Goal: Task Accomplishment & Management: Complete application form

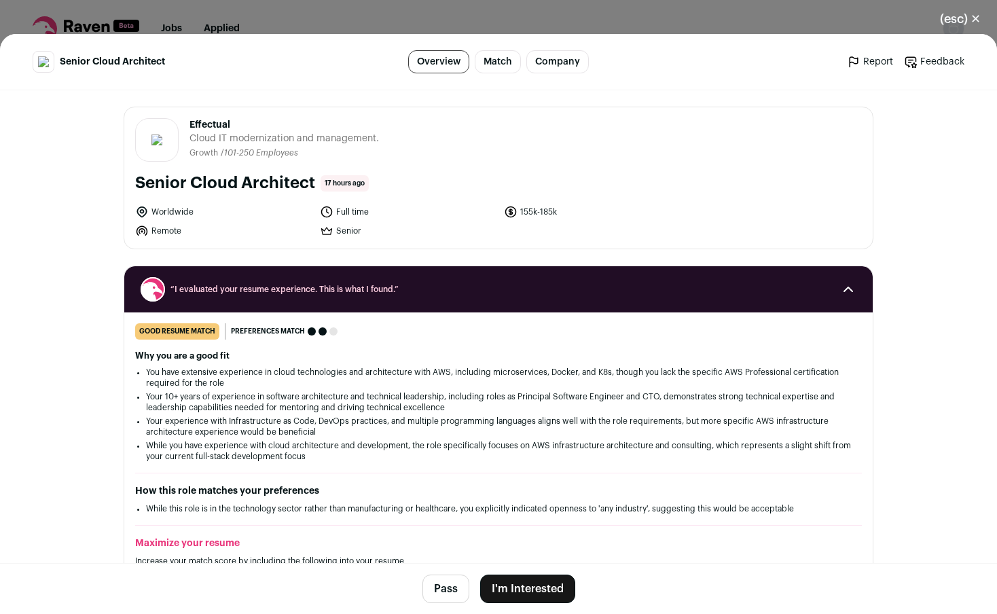
scroll to position [244, 0]
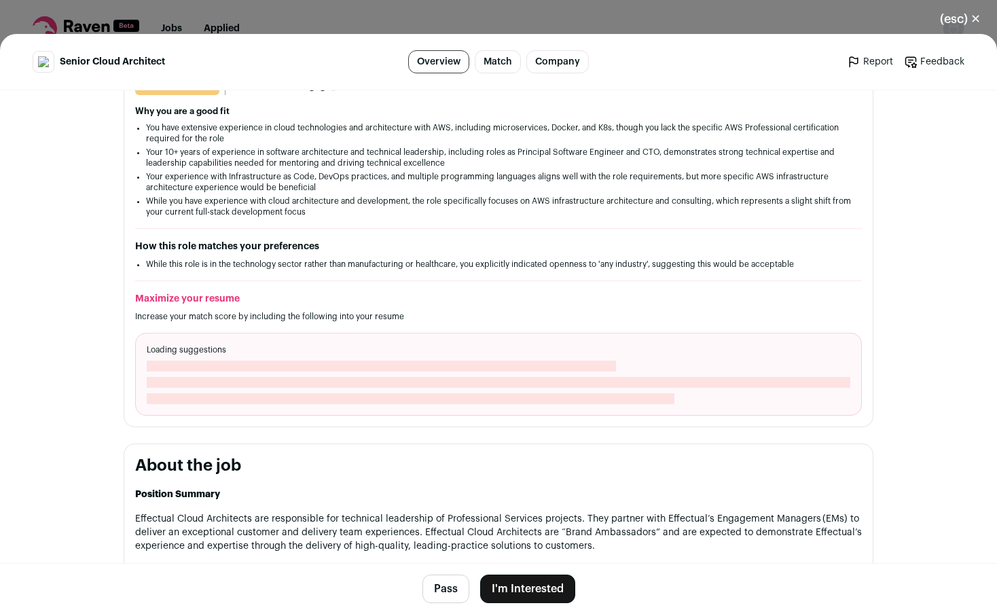
click at [509, 591] on button "I'm Interested" at bounding box center [527, 588] width 95 height 29
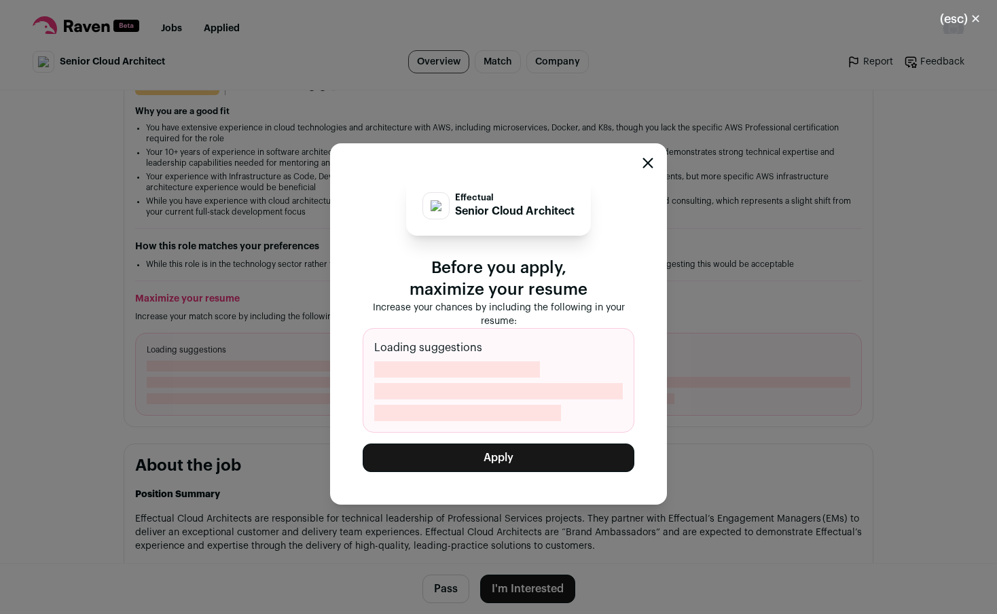
click at [509, 453] on button "Apply" at bounding box center [499, 457] width 272 height 29
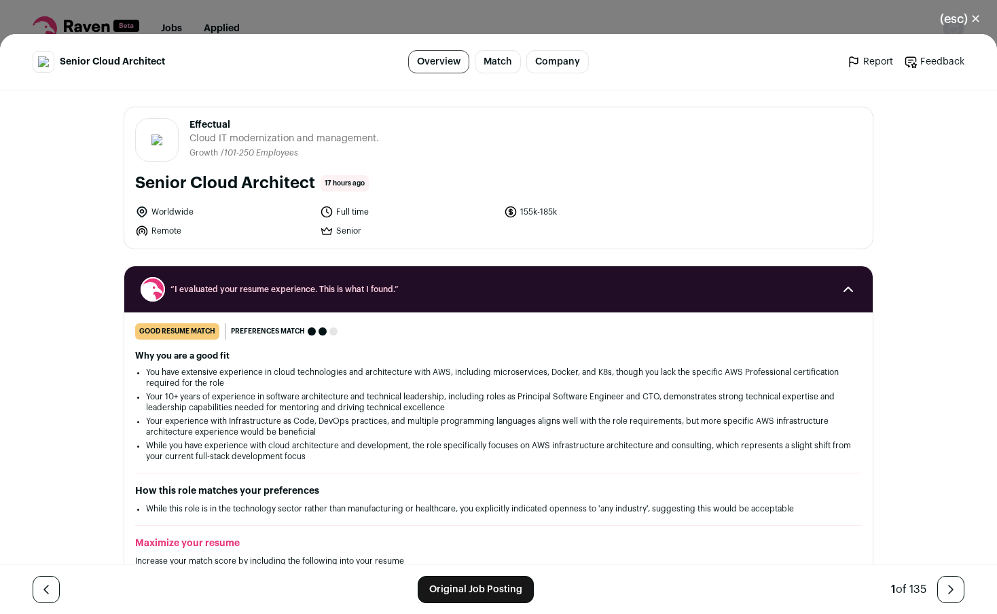
click at [450, 586] on link "Original Job Posting" at bounding box center [476, 589] width 116 height 27
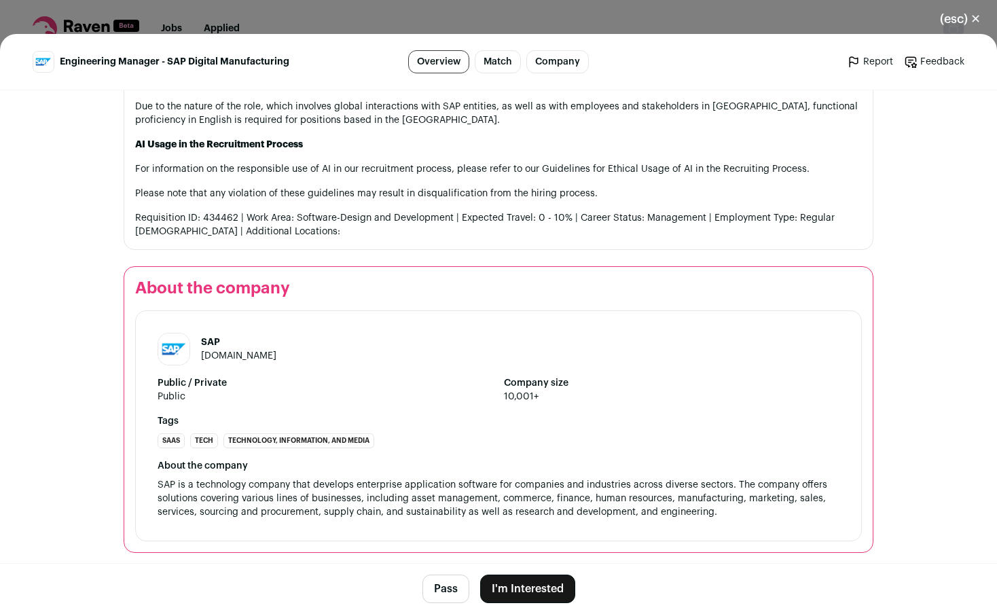
scroll to position [1937, 0]
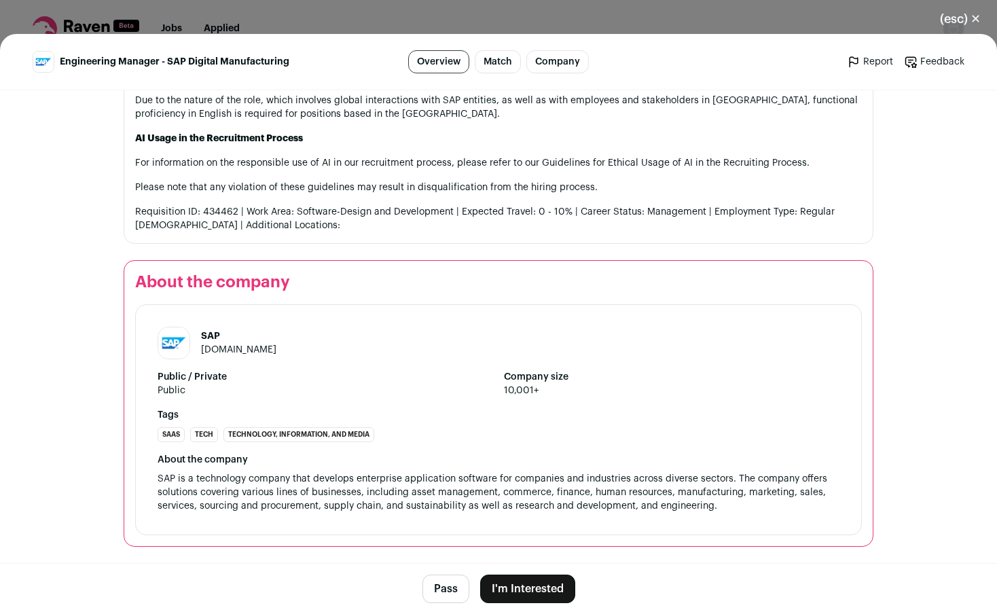
click at [516, 587] on button "I'm Interested" at bounding box center [527, 588] width 95 height 29
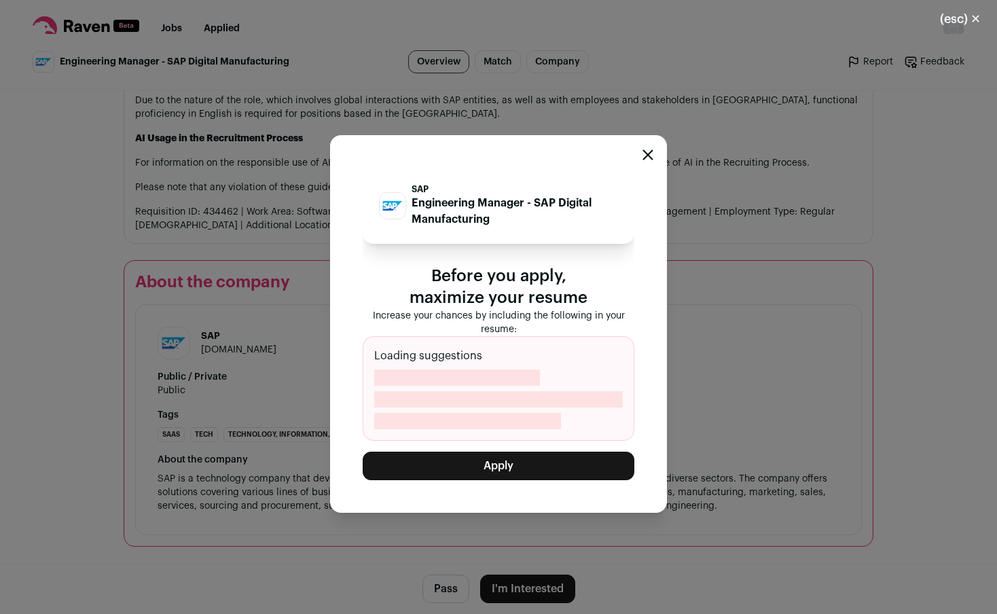
click at [507, 467] on button "Apply" at bounding box center [499, 466] width 272 height 29
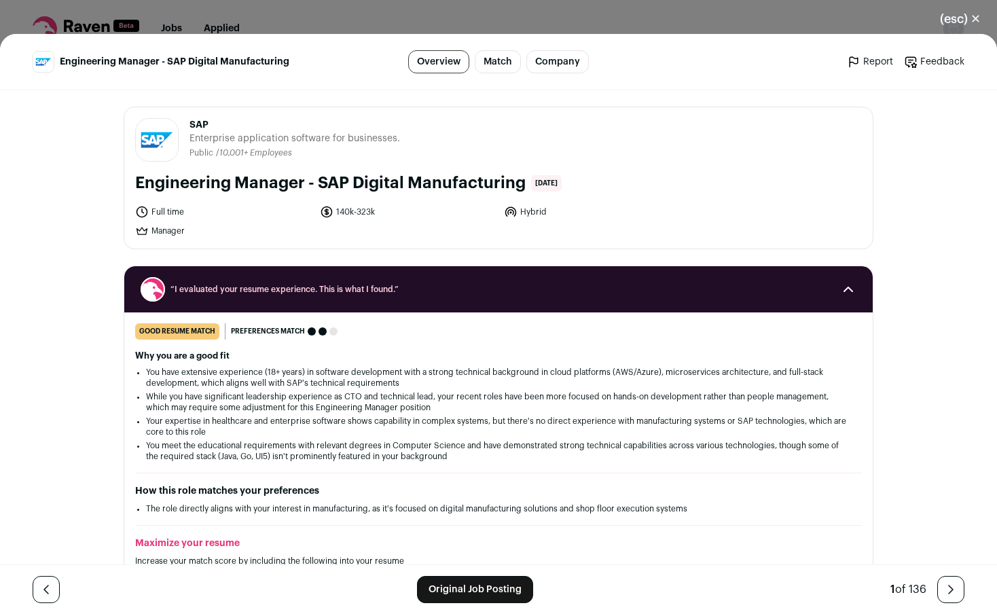
click at [974, 20] on button "(esc) ✕" at bounding box center [959, 19] width 73 height 30
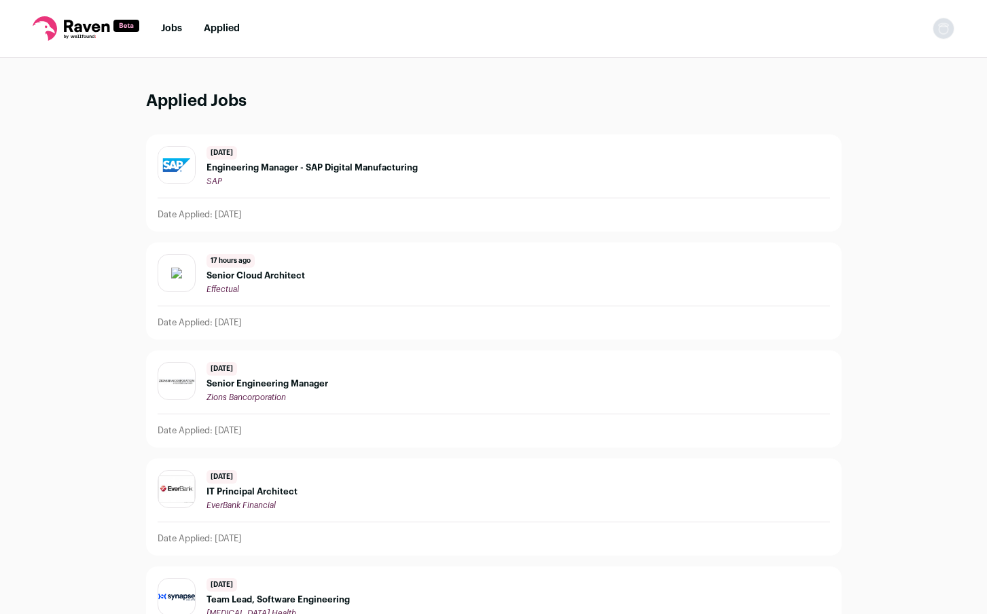
click at [174, 27] on link "Jobs" at bounding box center [171, 29] width 21 height 10
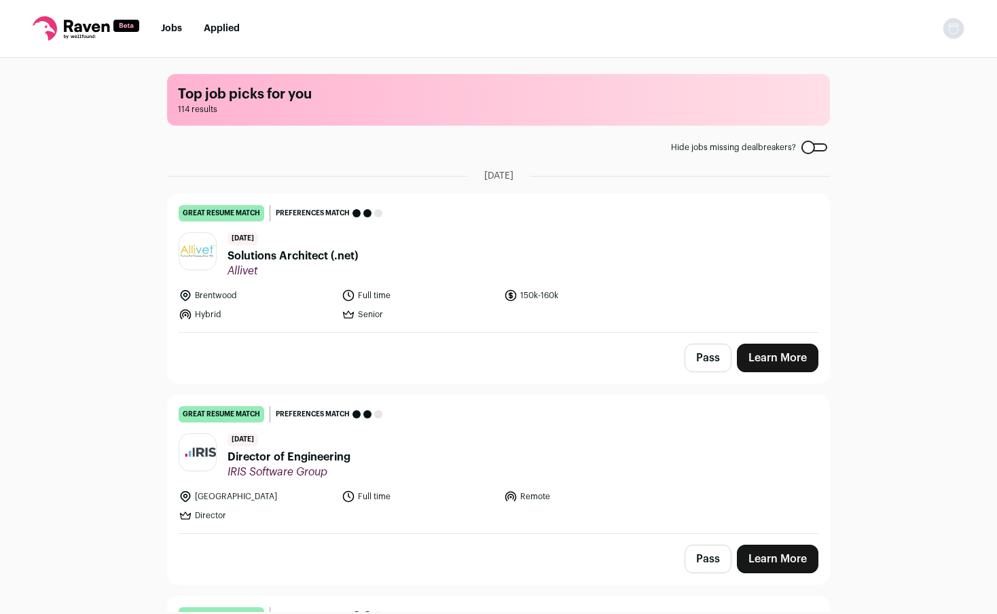
click at [312, 259] on span "Solutions Architect (.net)" at bounding box center [292, 256] width 130 height 16
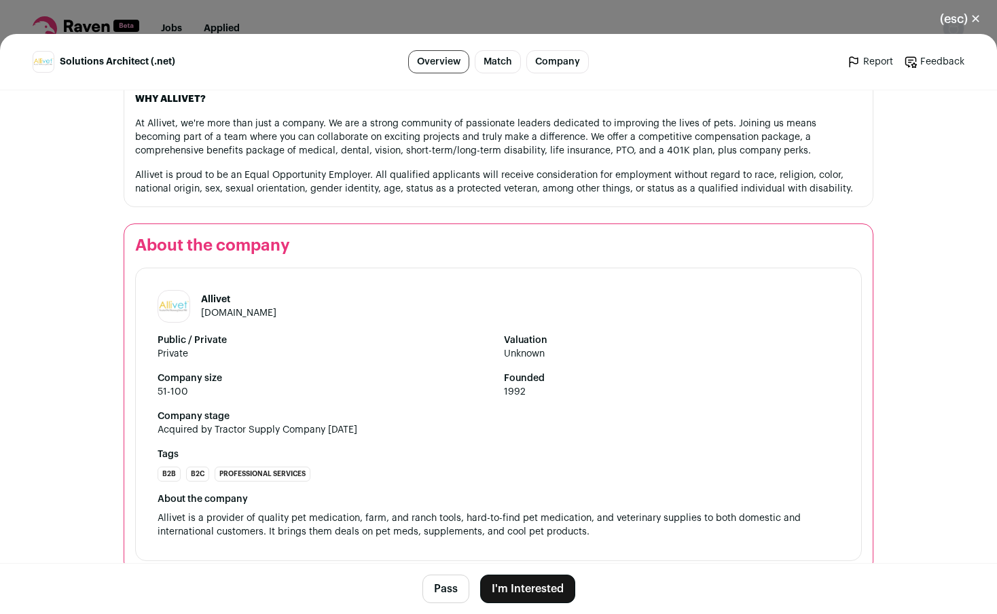
scroll to position [1328, 0]
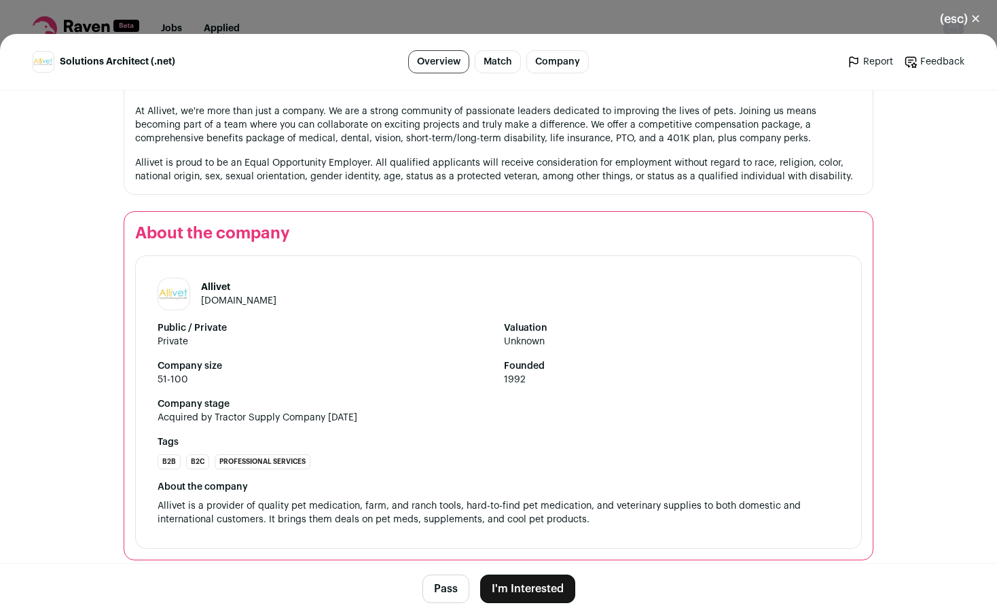
click at [508, 591] on button "I'm Interested" at bounding box center [527, 588] width 95 height 29
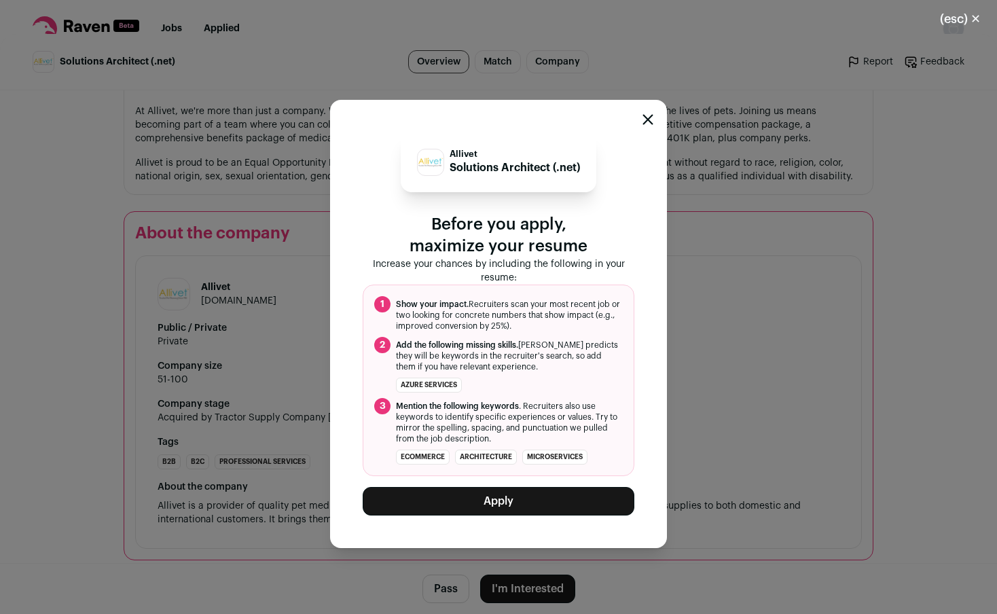
click at [502, 500] on button "Apply" at bounding box center [499, 501] width 272 height 29
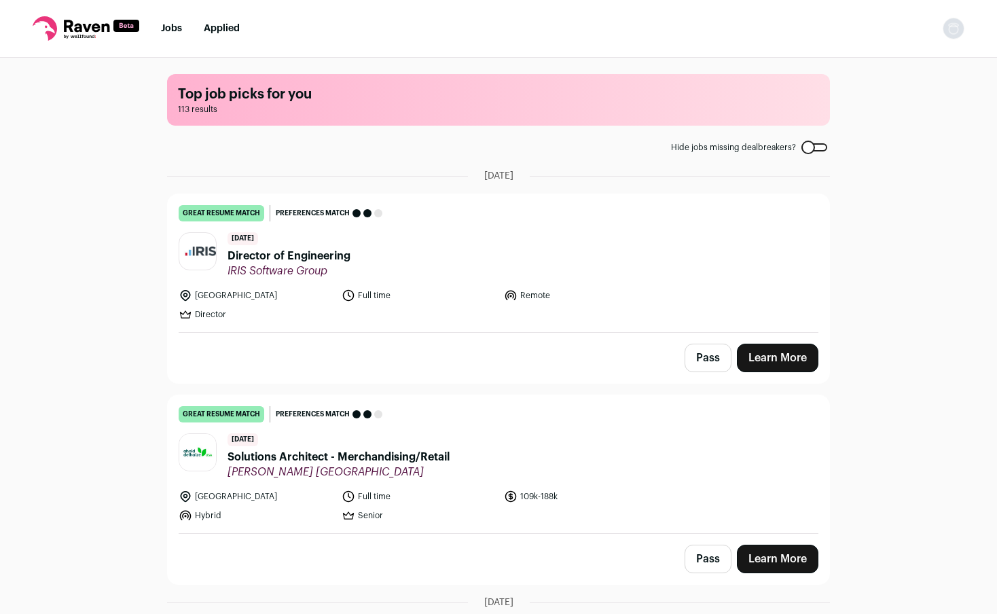
click at [179, 27] on link "Jobs" at bounding box center [171, 29] width 21 height 10
click at [225, 31] on link "Applied" at bounding box center [222, 29] width 36 height 10
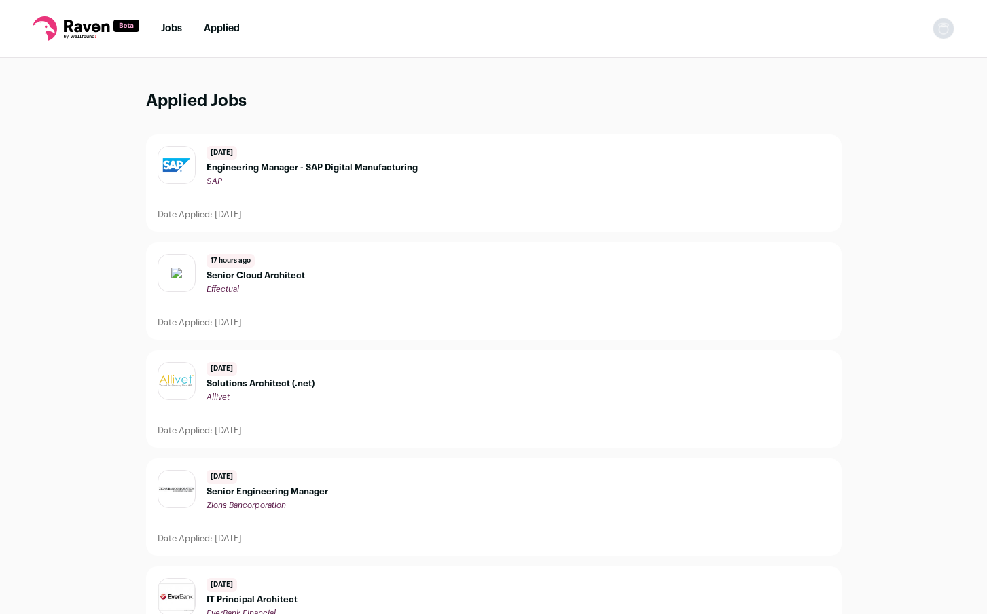
click at [171, 26] on link "Jobs" at bounding box center [171, 29] width 21 height 10
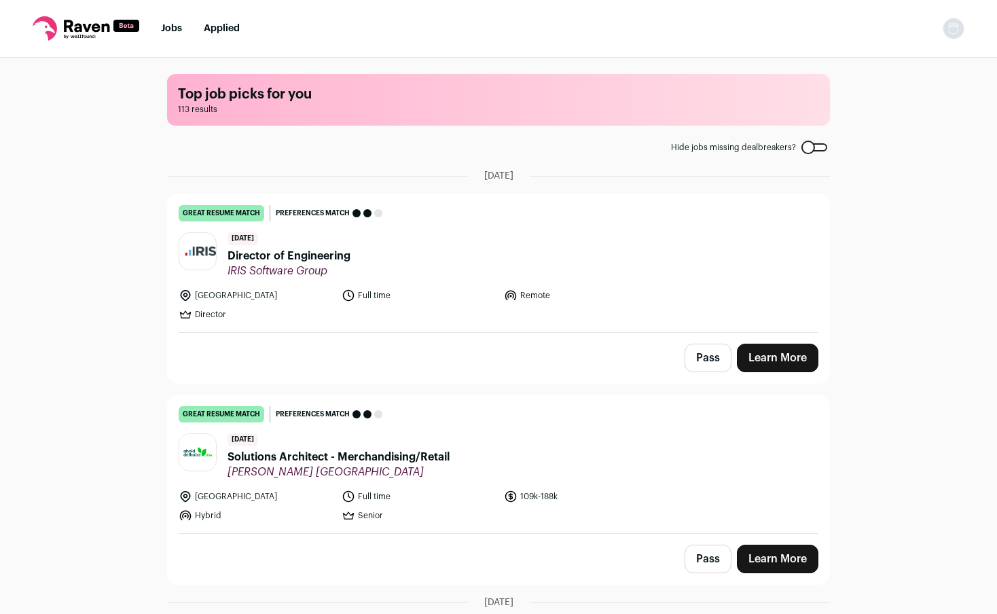
click at [109, 392] on div "Top job picks for you 113 results Hide jobs missing dealbreakers? August 31st, …" at bounding box center [498, 335] width 997 height 554
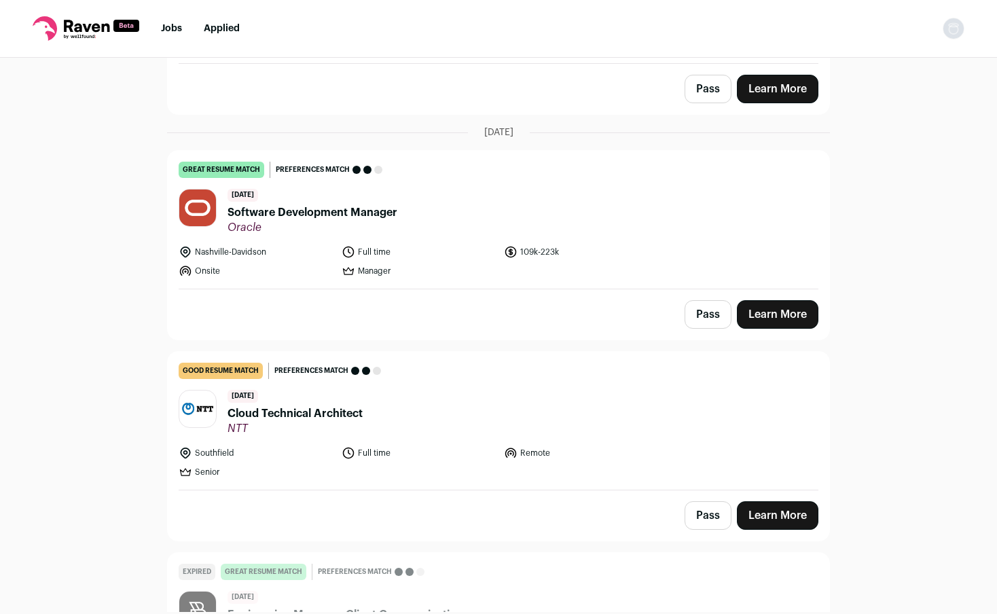
scroll to position [2363, 0]
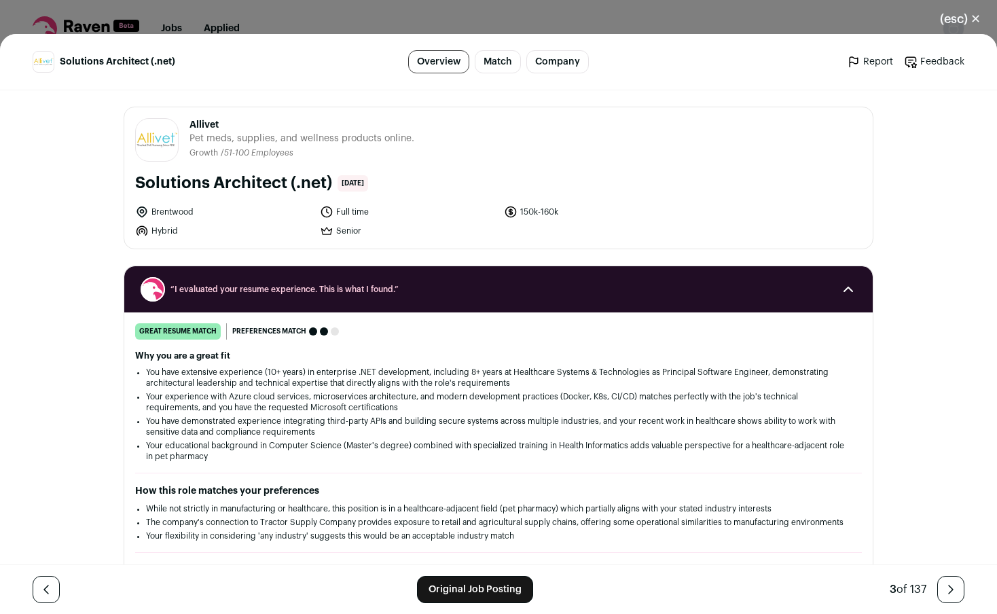
drag, startPoint x: 329, startPoint y: 187, endPoint x: 186, endPoint y: 126, distance: 155.1
click at [186, 126] on div "Allivet allivet.com Public / Private Private Valuation Unknown Company size 51-…" at bounding box center [498, 177] width 748 height 141
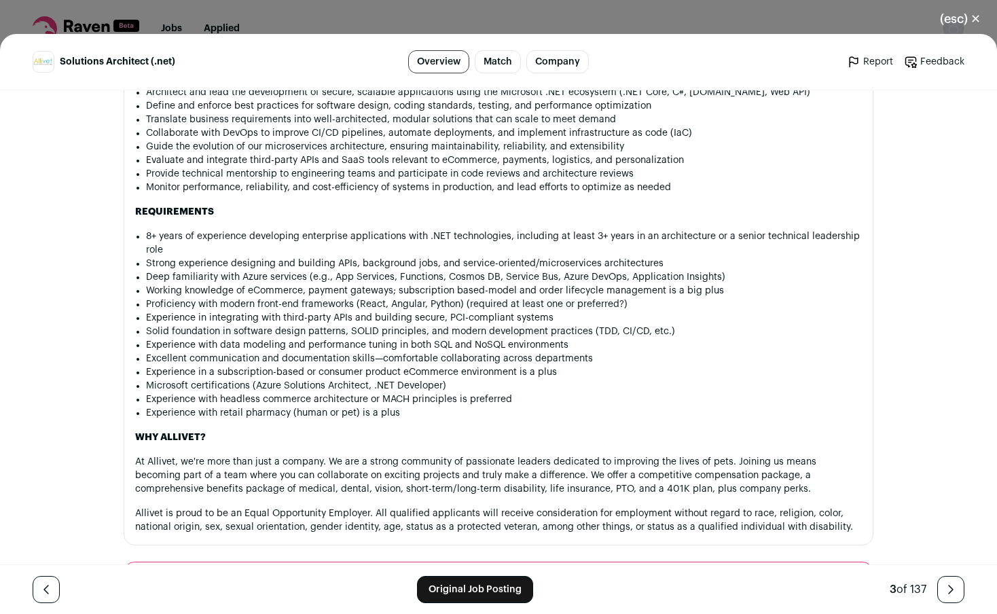
scroll to position [1222, 0]
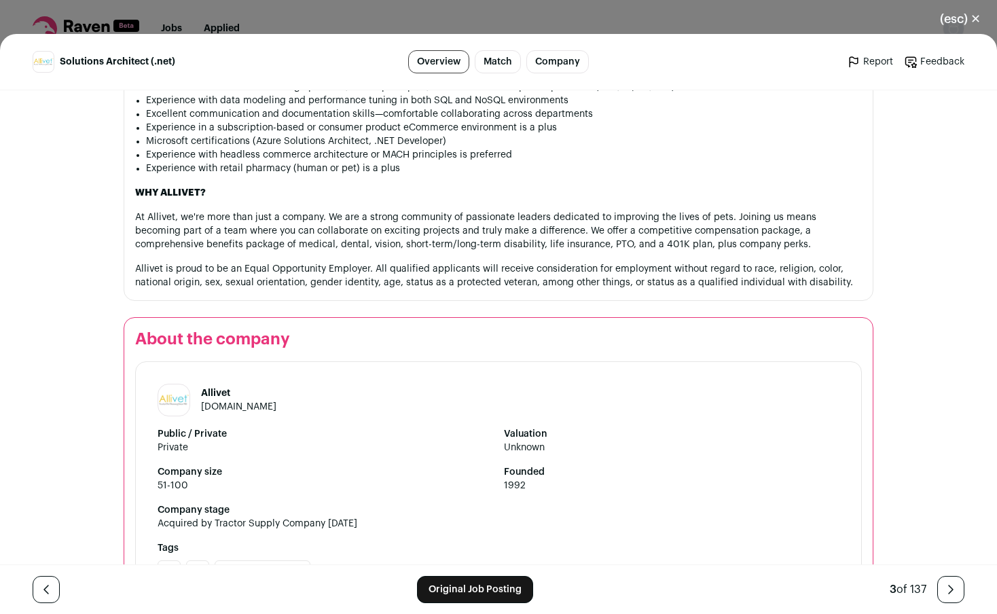
click at [232, 402] on link "[DOMAIN_NAME]" at bounding box center [238, 407] width 75 height 10
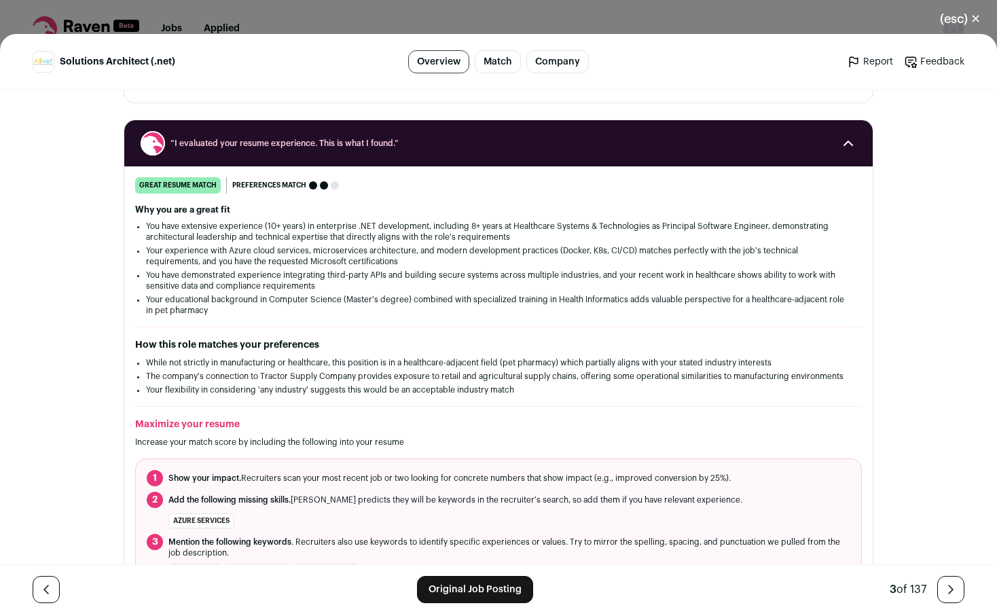
scroll to position [0, 0]
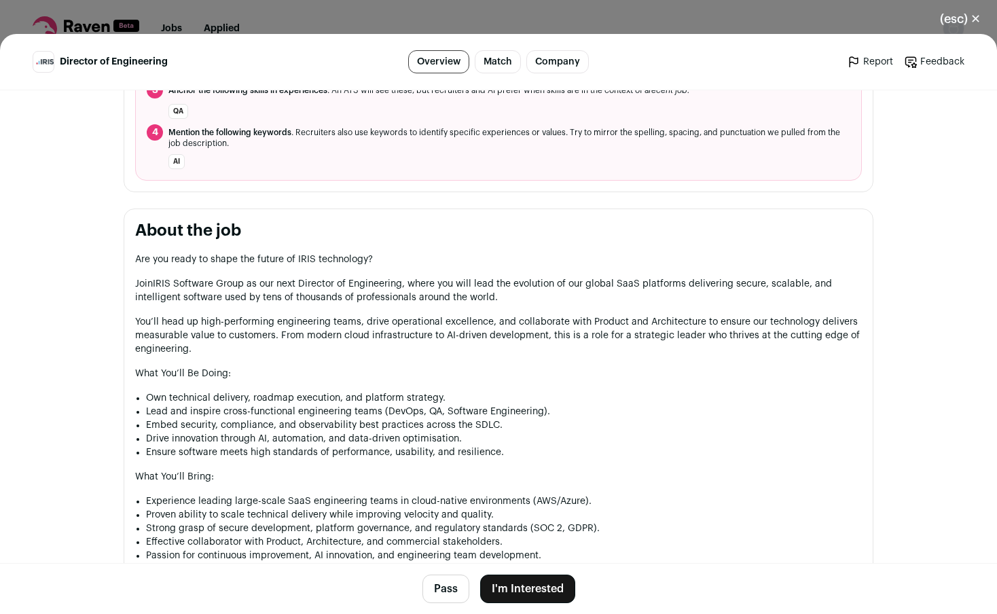
scroll to position [815, 0]
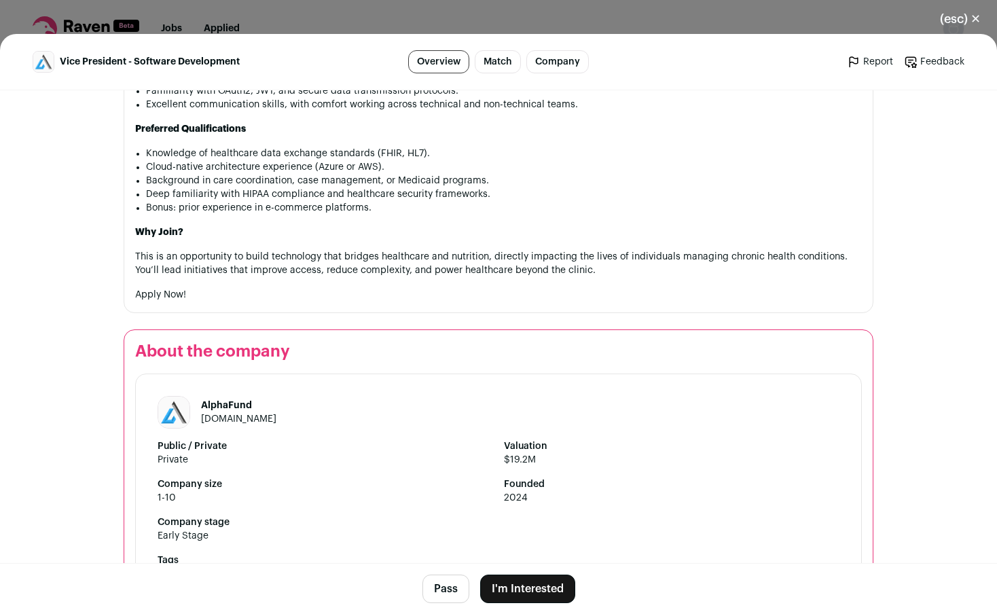
scroll to position [1222, 0]
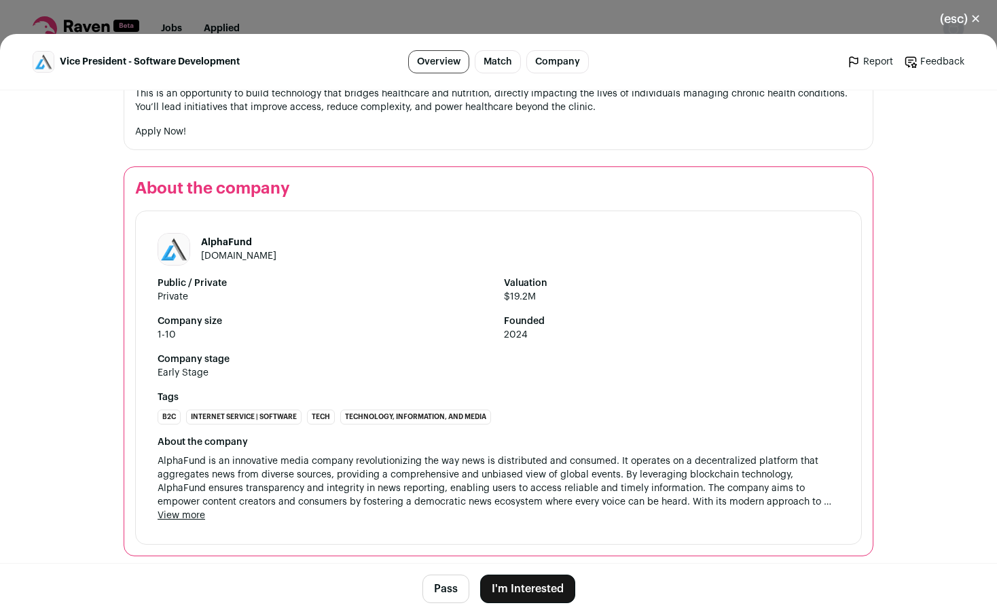
click at [511, 587] on button "I'm Interested" at bounding box center [527, 588] width 95 height 29
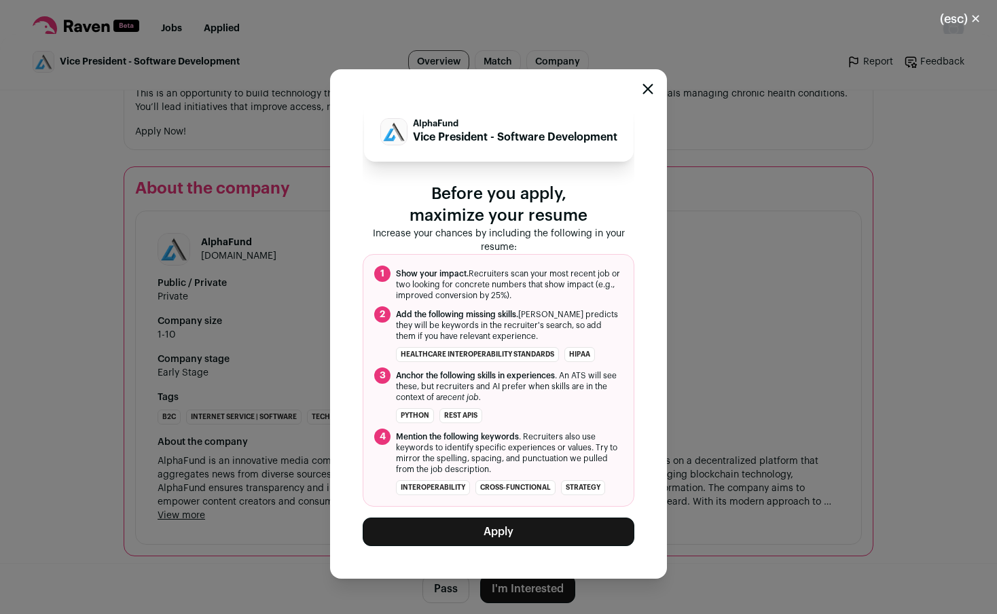
click at [492, 538] on button "Apply" at bounding box center [499, 531] width 272 height 29
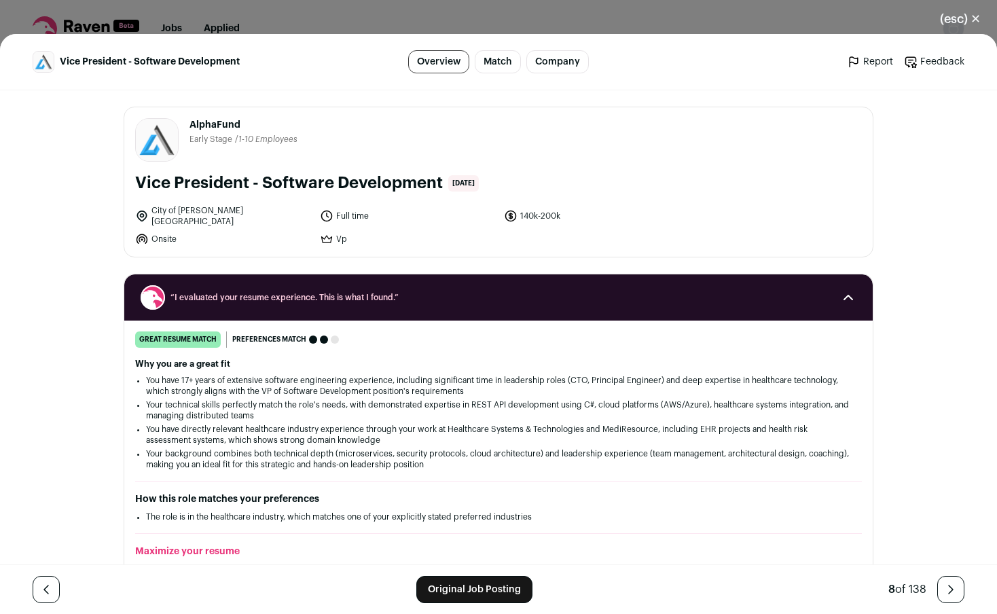
click at [58, 386] on div "Vice President - Software Development Overview Match Company Report Feedback Re…" at bounding box center [498, 324] width 997 height 580
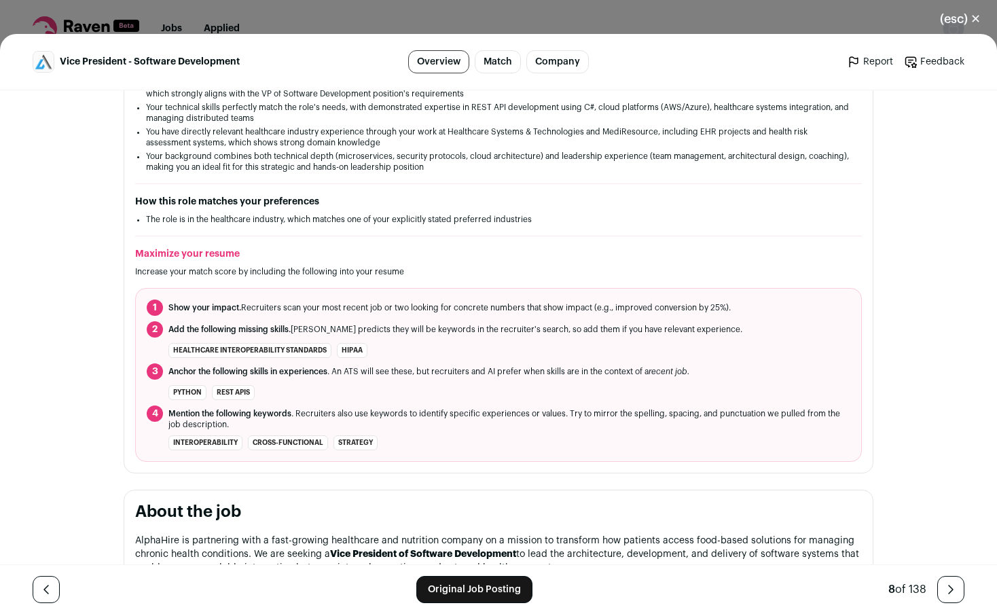
scroll to position [163, 0]
